Goal: Information Seeking & Learning: Check status

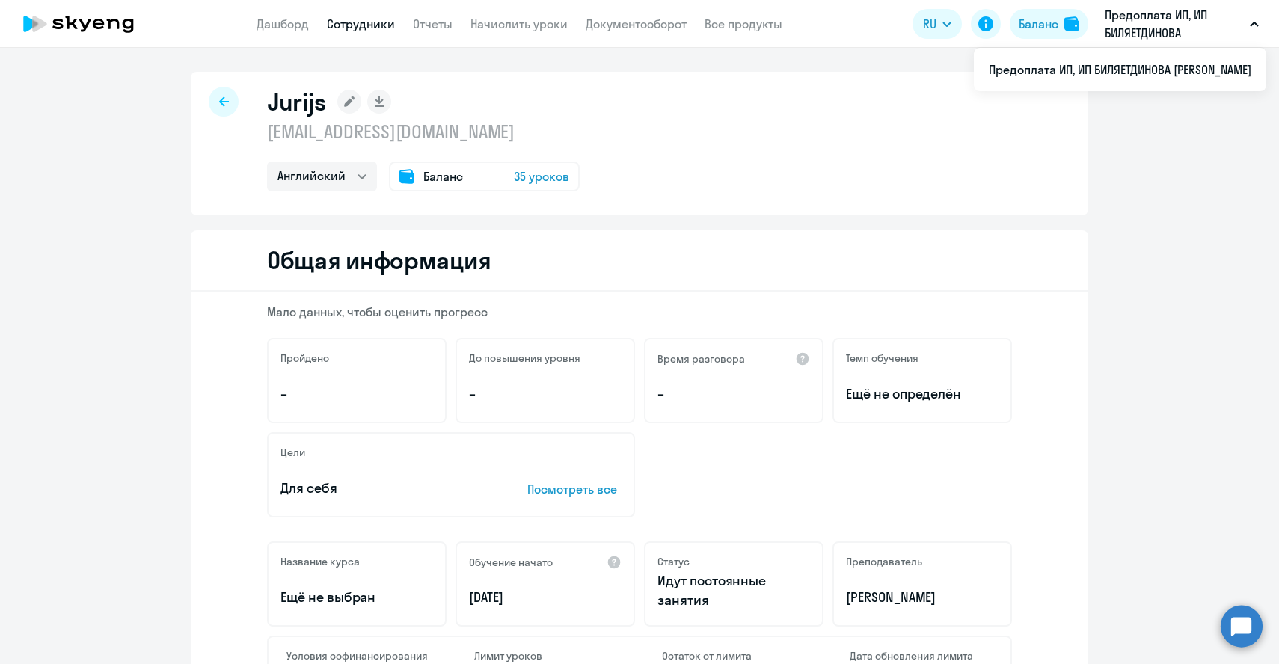
select select "english"
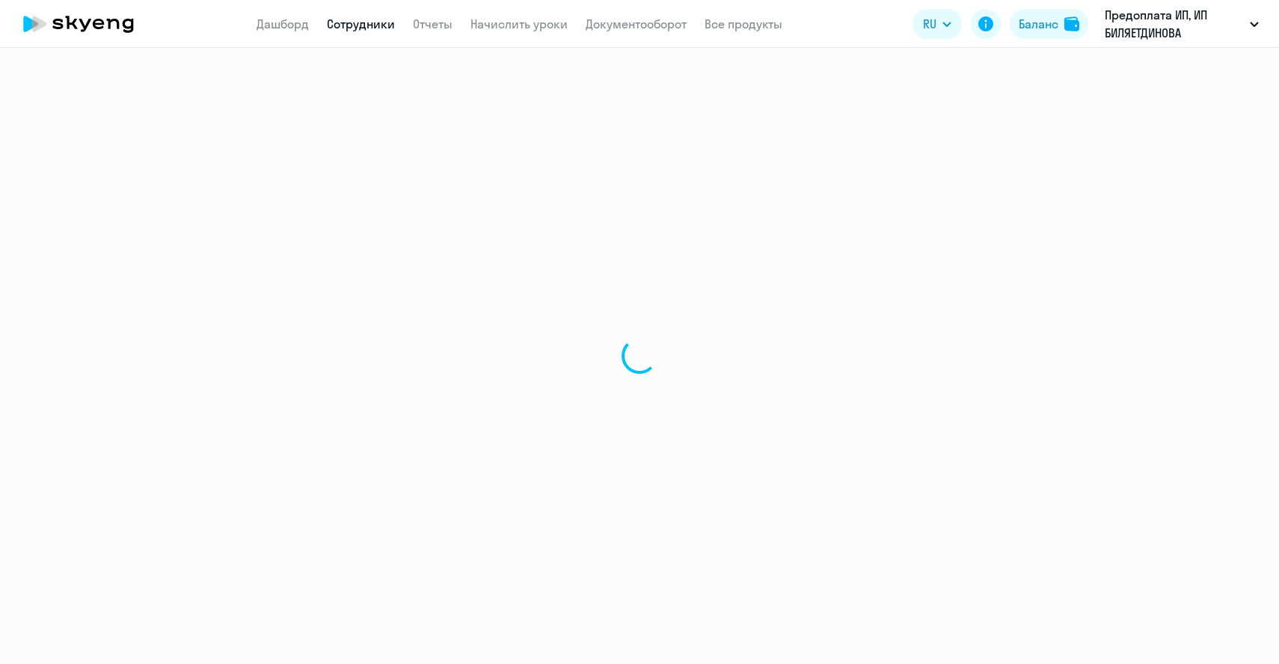
select select "english"
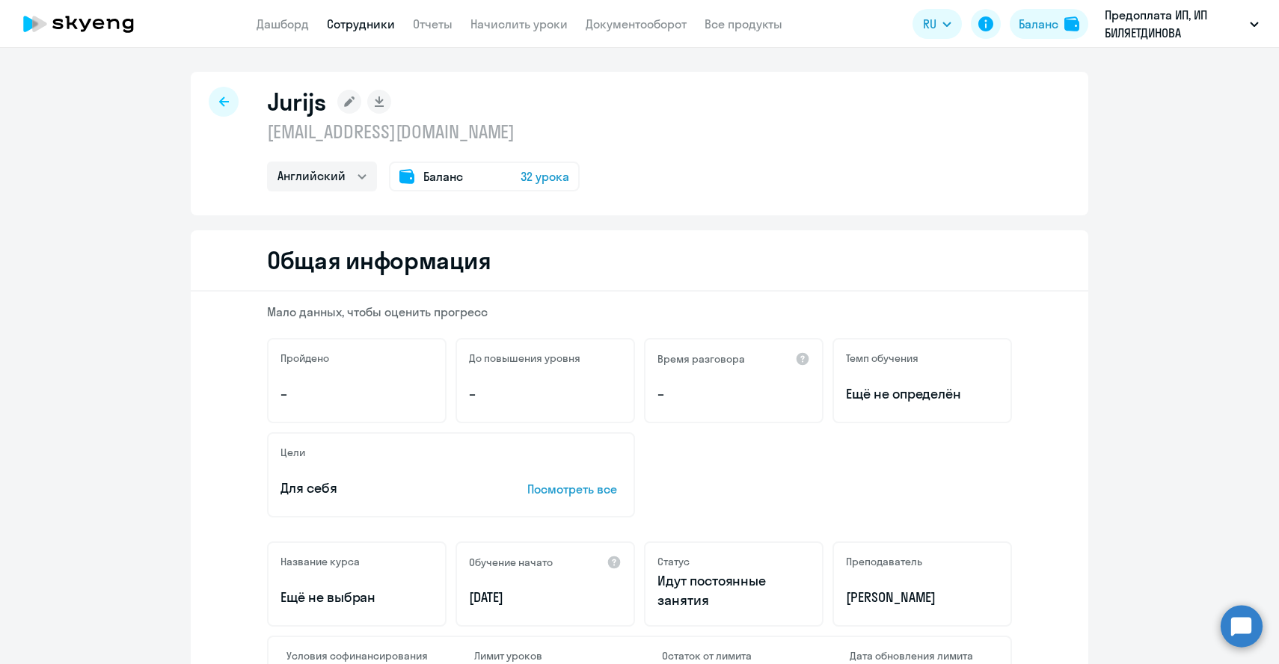
click at [238, 111] on div "Jurijs [EMAIL_ADDRESS][DOMAIN_NAME] Английский Баланс 32 урока" at bounding box center [640, 144] width 898 height 144
click at [230, 108] on div at bounding box center [224, 102] width 30 height 30
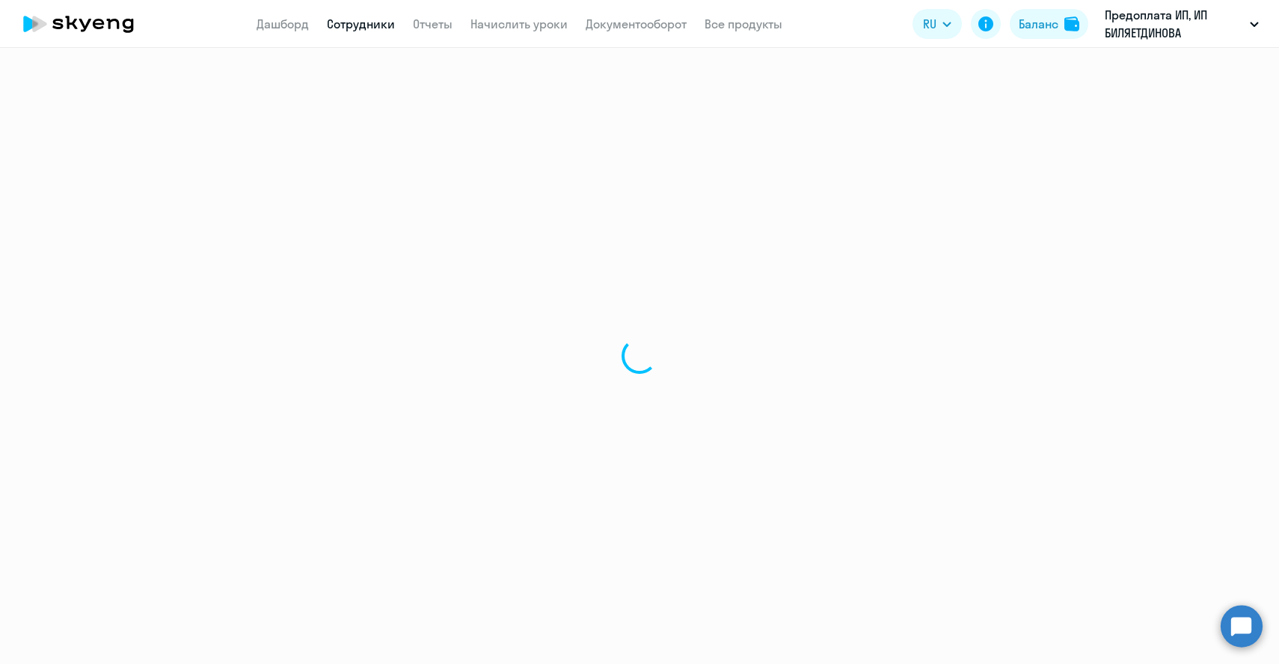
select select "30"
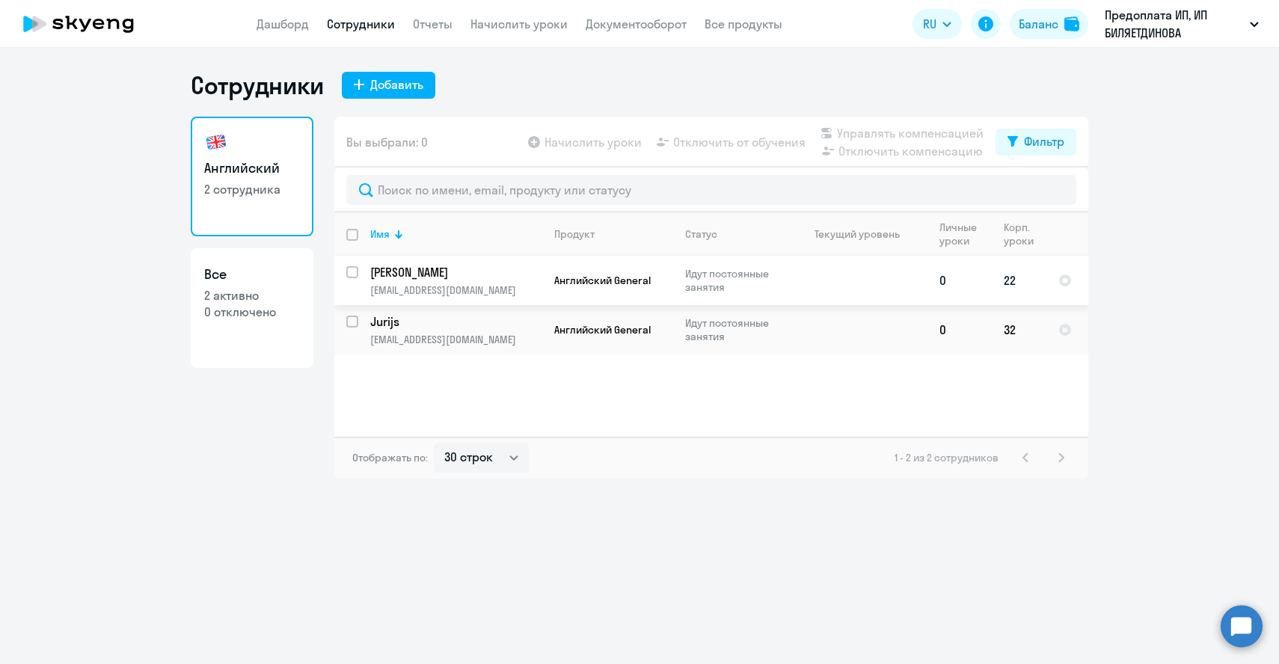
click at [423, 284] on p "[EMAIL_ADDRESS][DOMAIN_NAME]" at bounding box center [455, 290] width 171 height 13
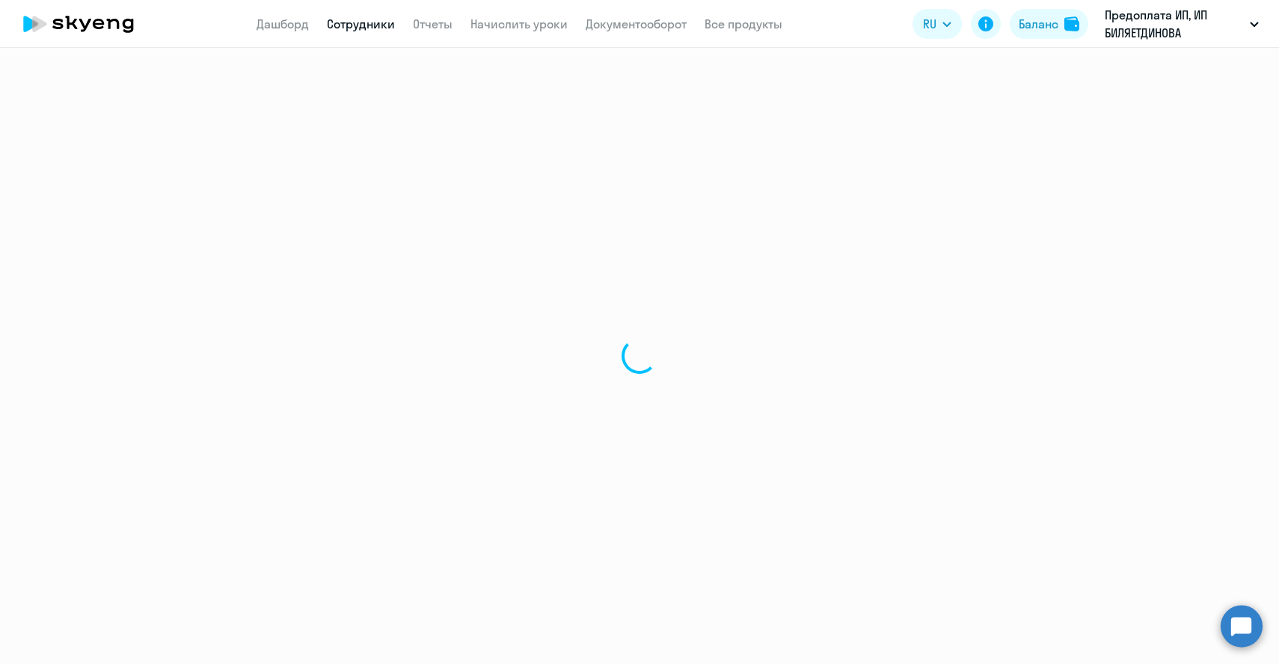
select select "english"
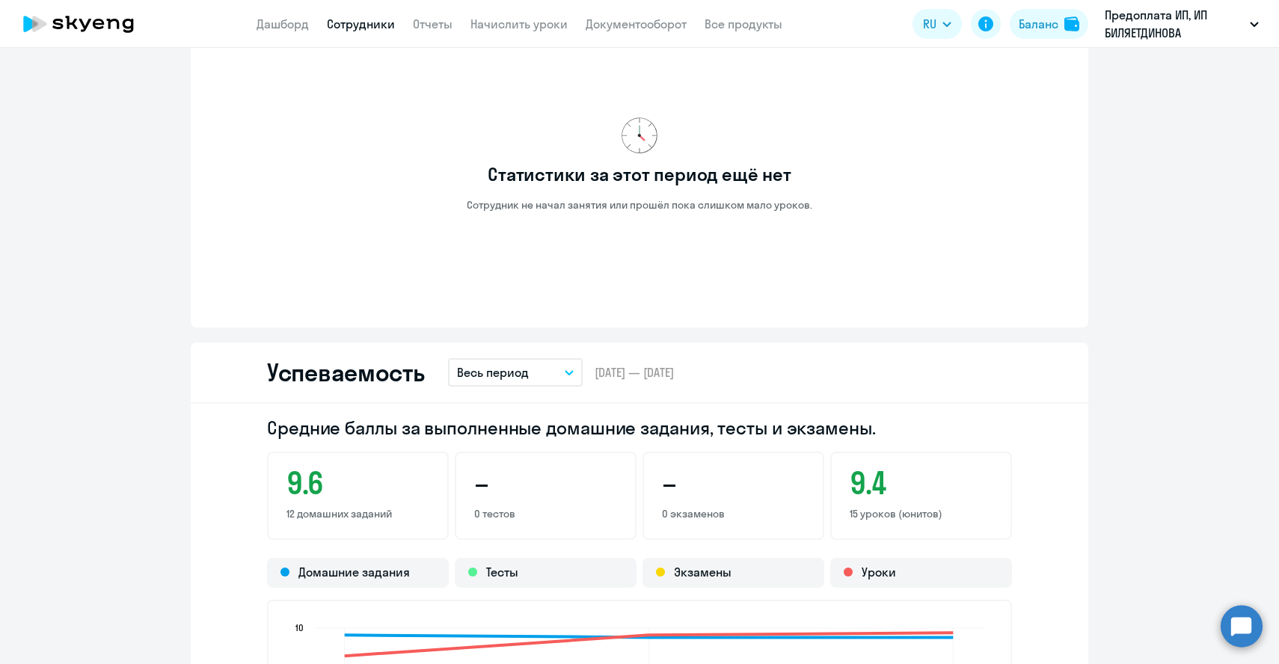
scroll to position [865, 0]
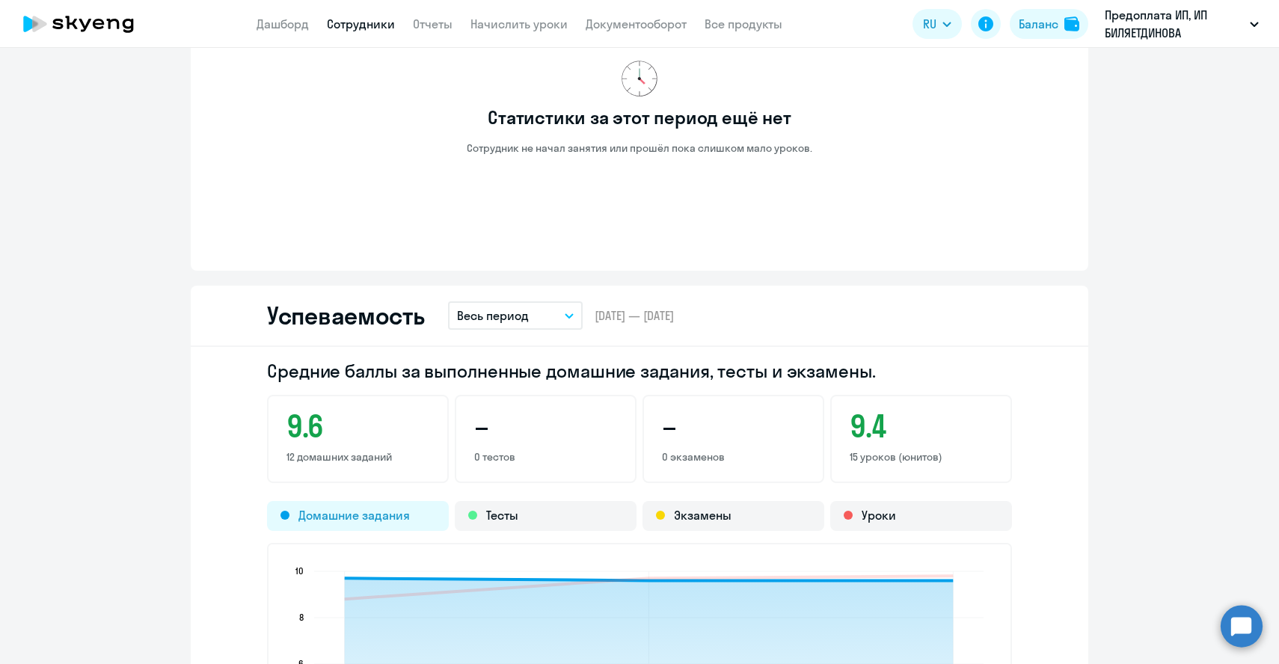
click at [389, 524] on div "Домашние задания" at bounding box center [358, 516] width 182 height 30
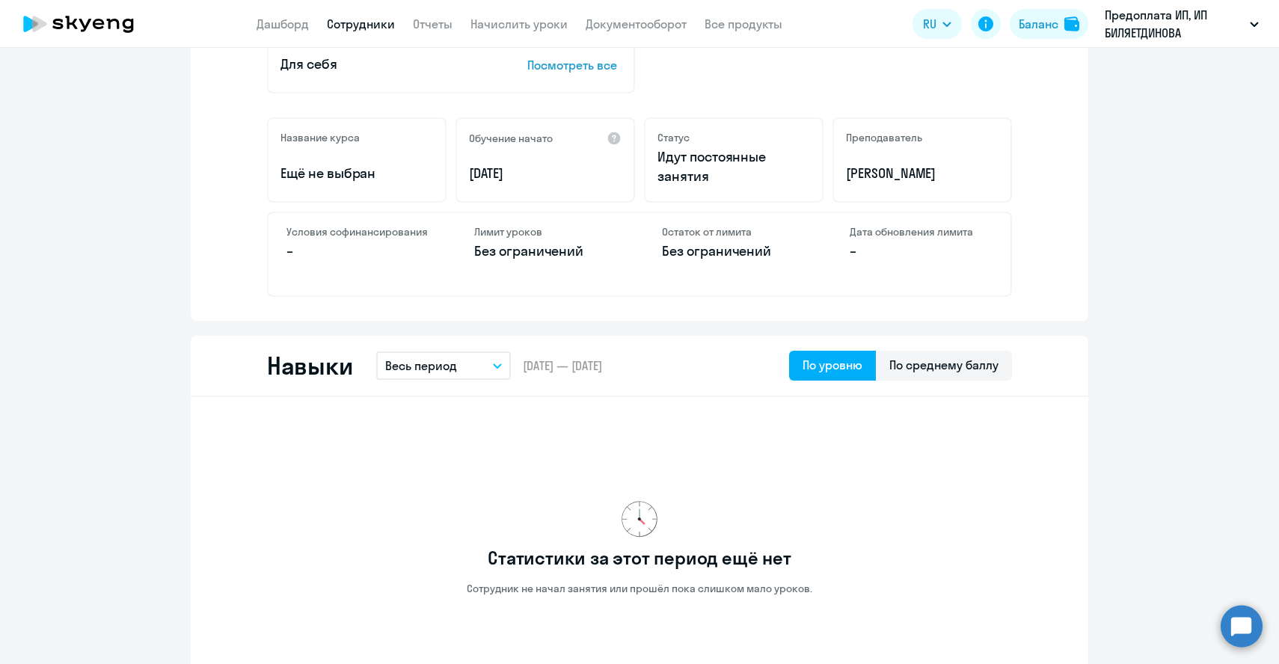
scroll to position [426, 0]
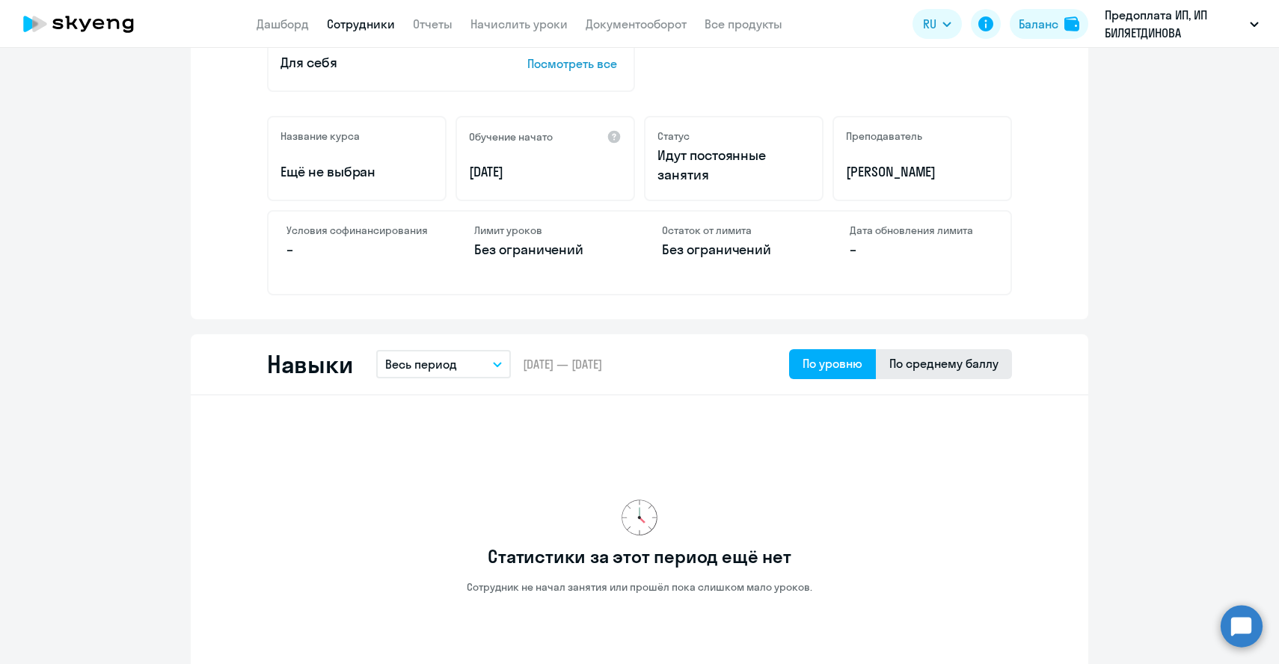
click at [948, 371] on div "По среднему баллу" at bounding box center [943, 364] width 109 height 18
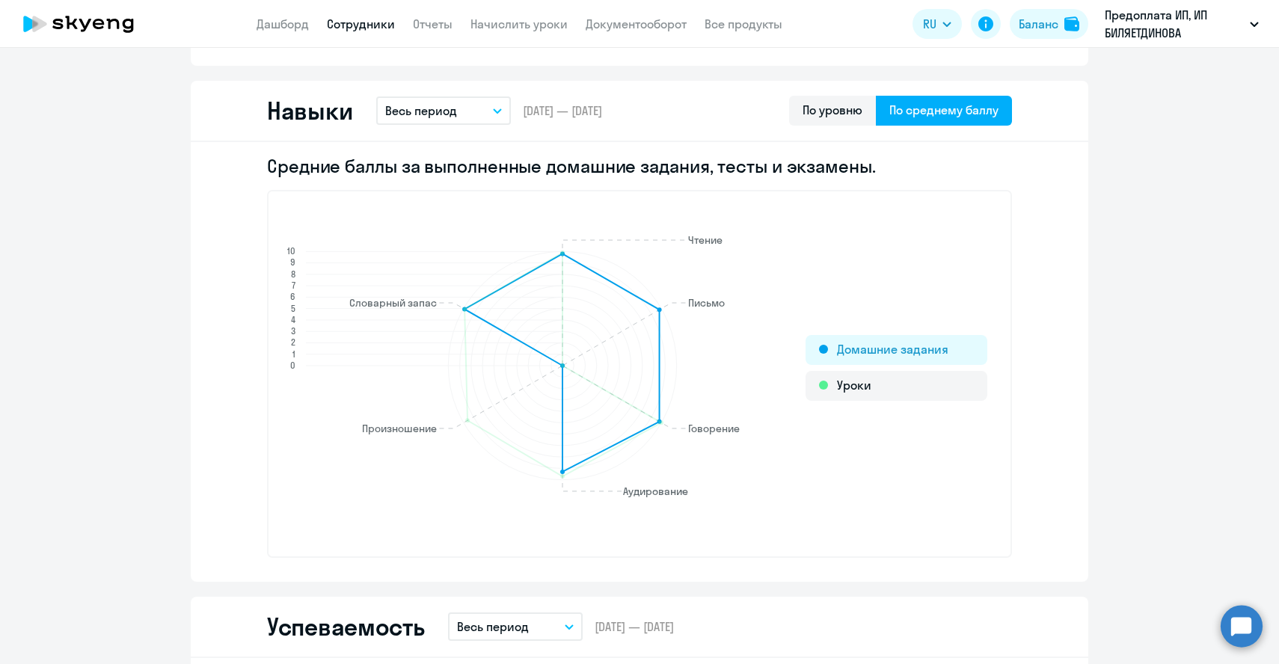
scroll to position [681, 0]
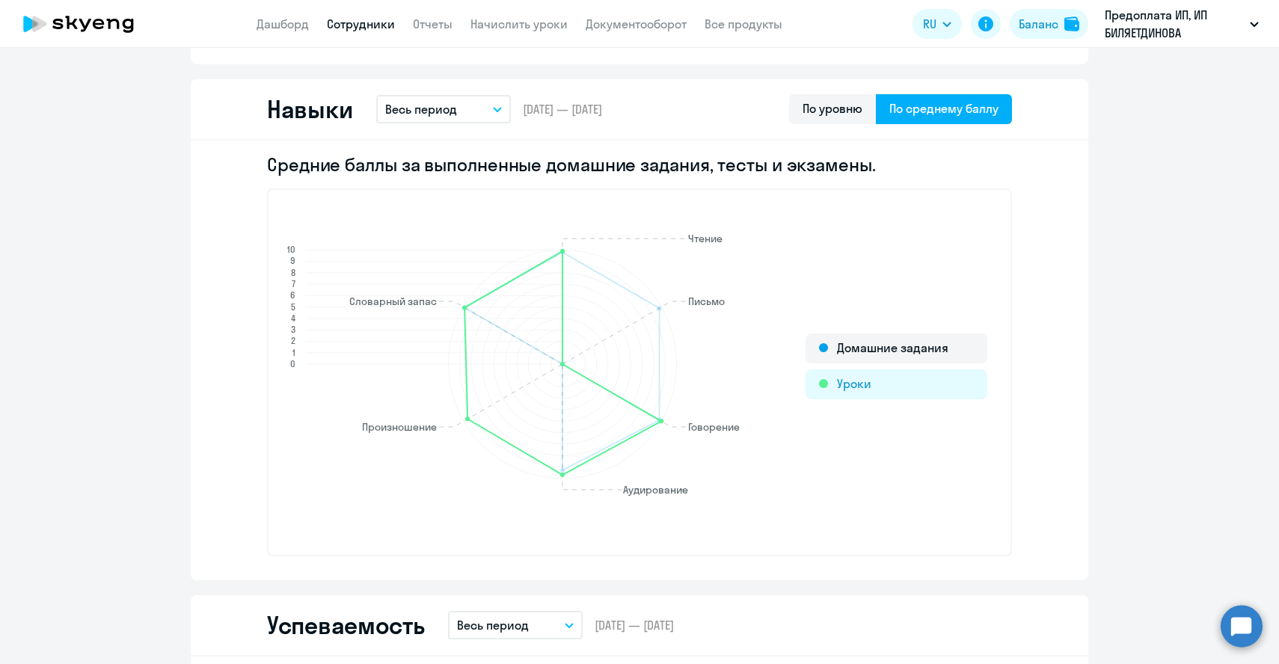
click at [871, 382] on div "Уроки" at bounding box center [897, 385] width 182 height 30
click at [841, 389] on div "Уроки" at bounding box center [897, 385] width 182 height 30
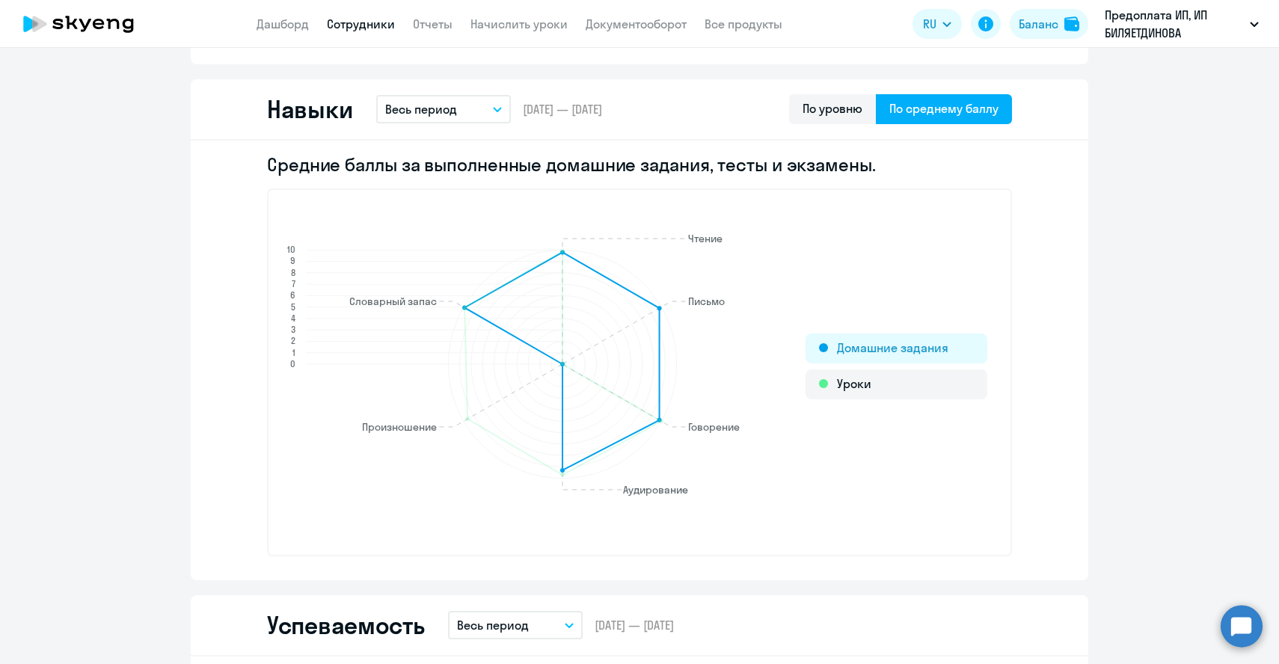
click at [842, 348] on div "Домашние задания" at bounding box center [897, 349] width 182 height 30
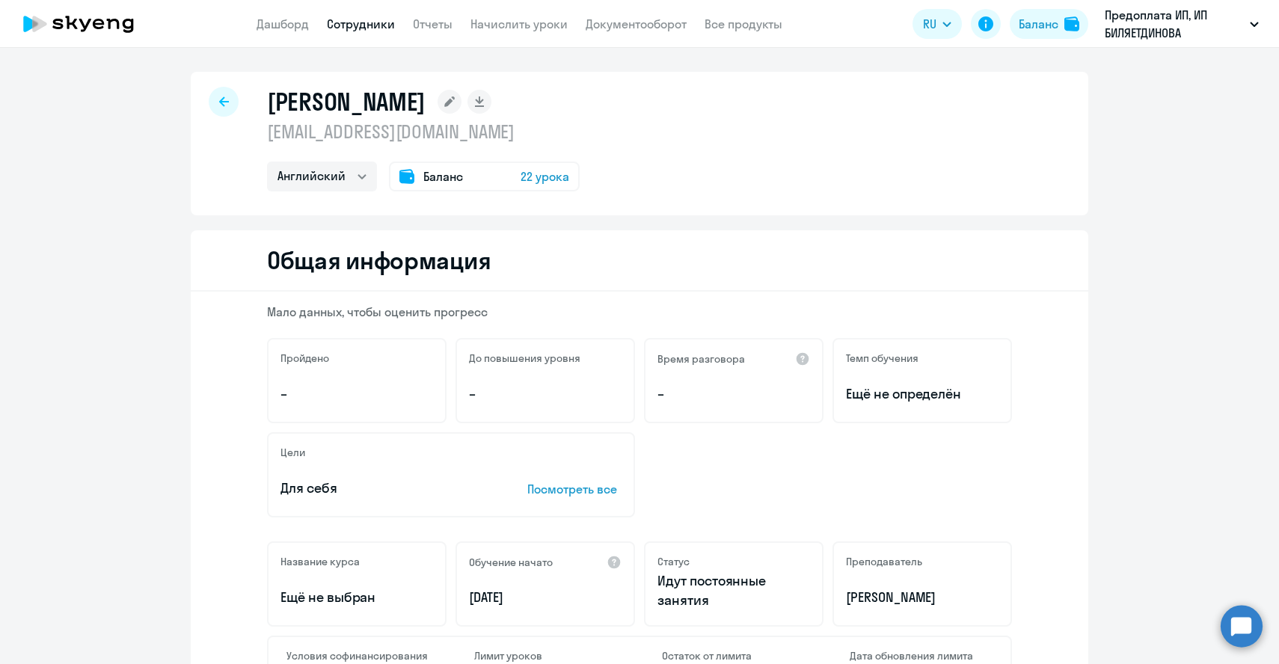
scroll to position [0, 0]
click at [548, 179] on span "22 урока" at bounding box center [545, 177] width 49 height 18
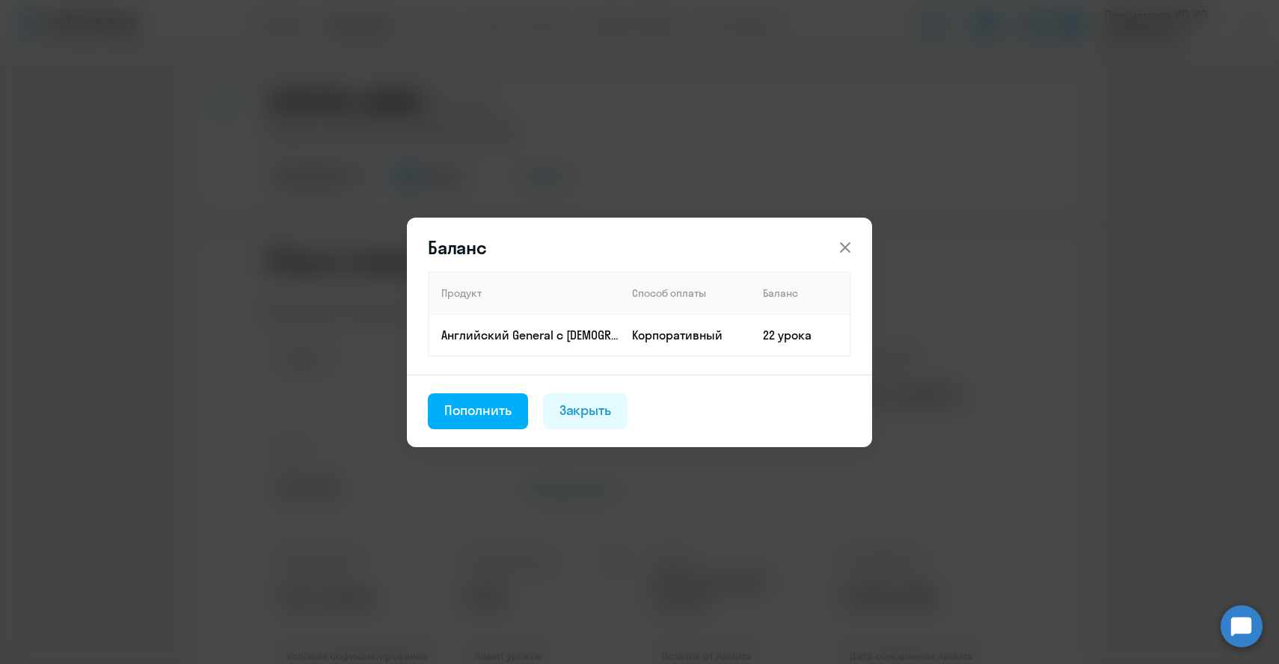
click at [841, 239] on icon at bounding box center [845, 248] width 18 height 18
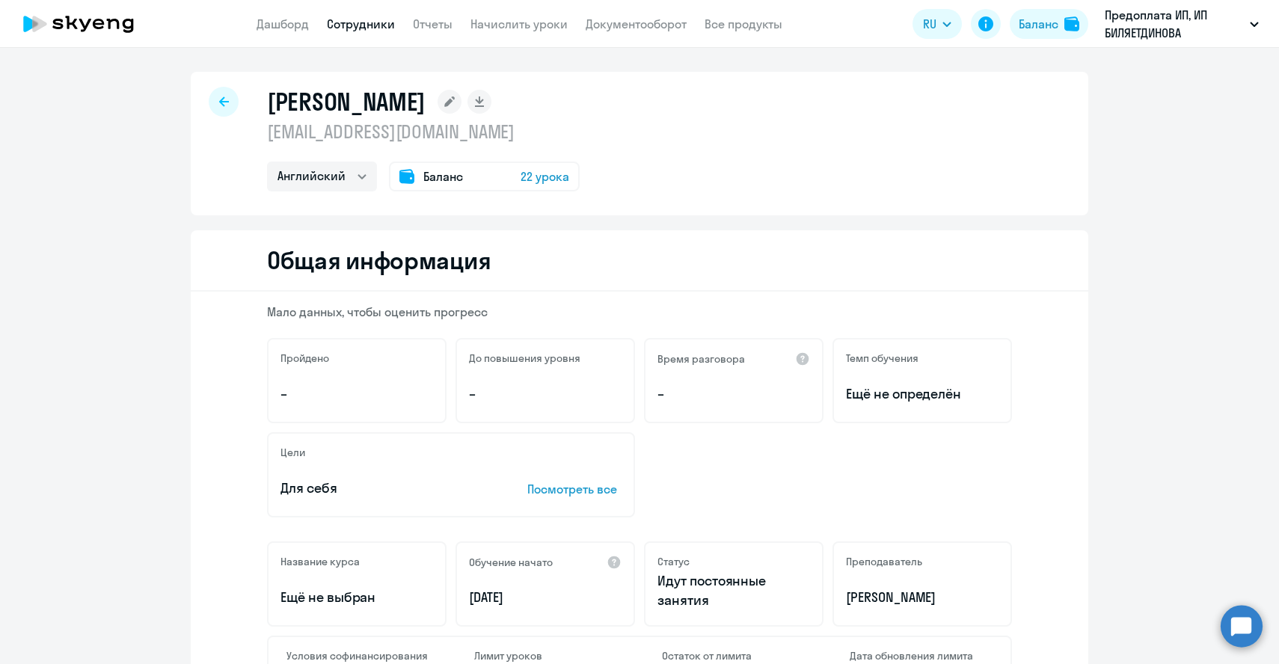
click at [221, 103] on icon at bounding box center [224, 102] width 10 height 10
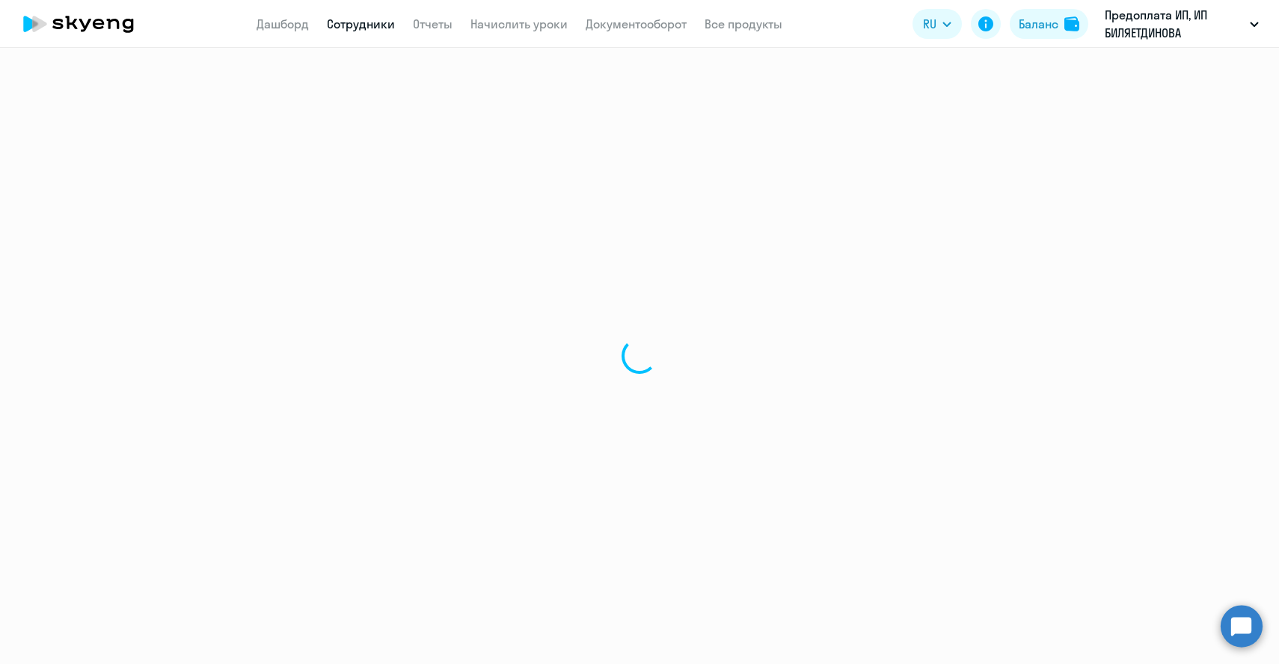
select select "30"
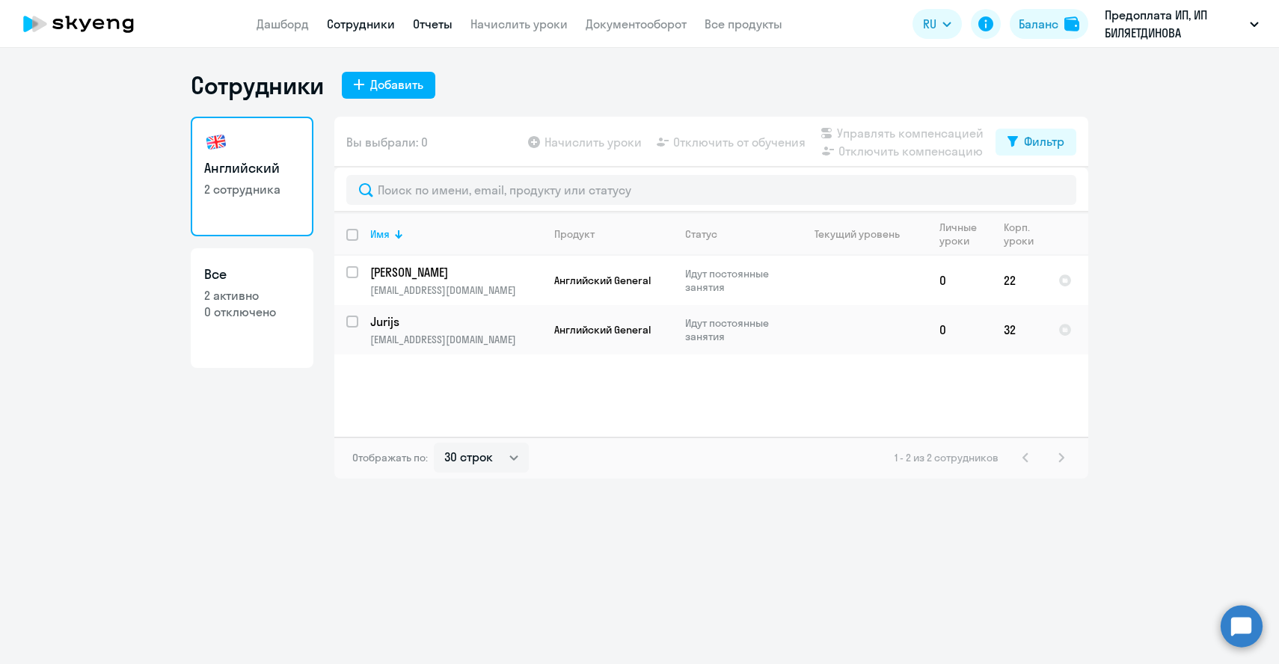
click at [436, 17] on link "Отчеты" at bounding box center [433, 23] width 40 height 15
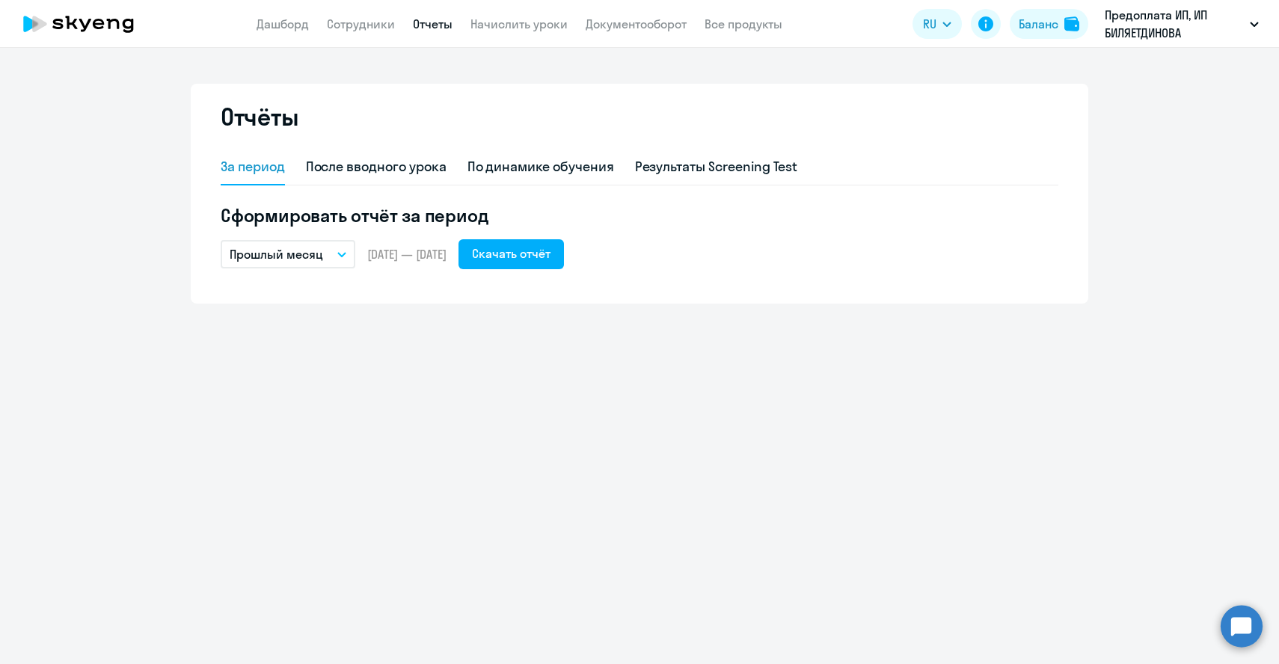
click at [331, 261] on button "Прошлый месяц" at bounding box center [288, 254] width 135 height 28
